Goal: Transaction & Acquisition: Purchase product/service

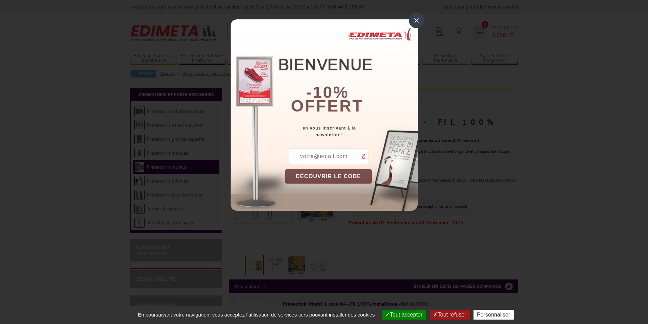
click at [418, 21] on div "×" at bounding box center [417, 21] width 16 height 16
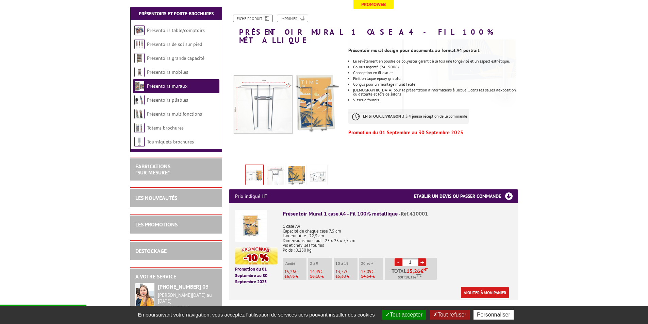
scroll to position [102, 0]
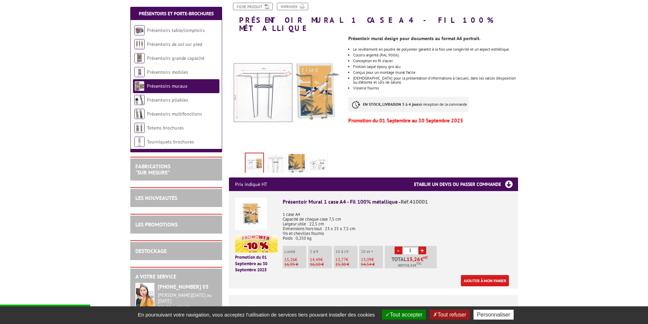
click at [424, 247] on link "+" at bounding box center [422, 251] width 8 height 8
click at [423, 247] on link "+" at bounding box center [422, 251] width 8 height 8
type input "5"
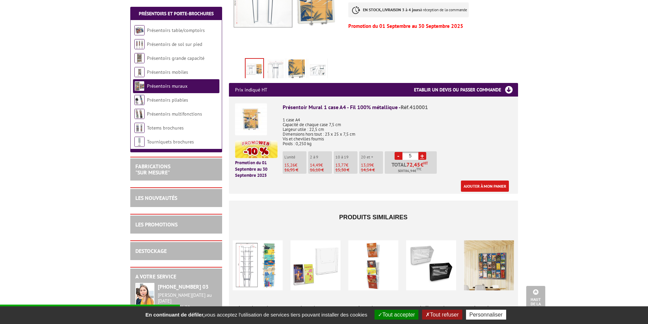
scroll to position [0, 0]
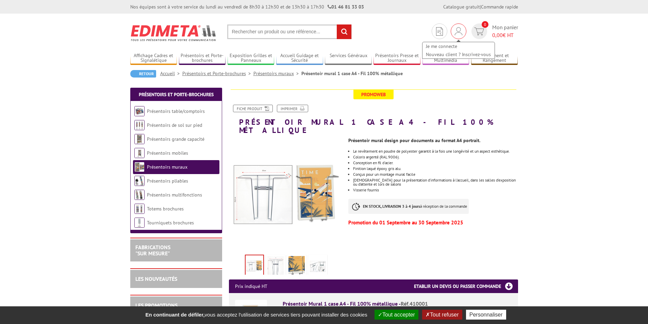
click at [457, 32] on img at bounding box center [458, 31] width 7 height 8
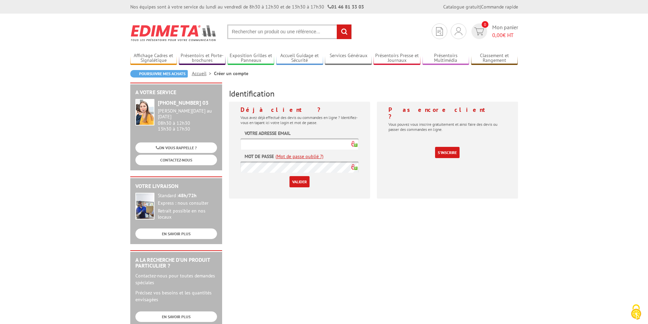
click at [291, 145] on input "text" at bounding box center [299, 143] width 118 height 11
click at [333, 87] on div "Identification Déjà client ? Vous avez déjà effectué des devis ou commandes en …" at bounding box center [373, 143] width 296 height 121
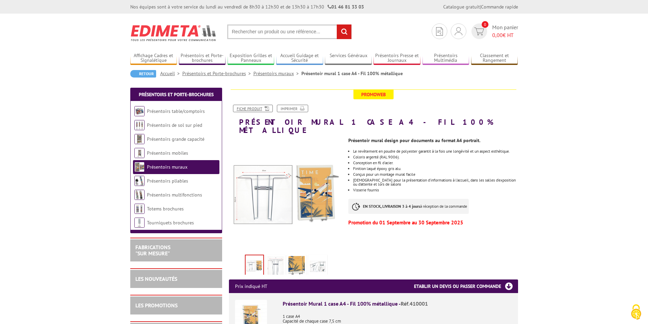
click at [248, 111] on link "Fiche produit" at bounding box center [253, 108] width 40 height 7
